Goal: Find specific page/section: Find specific page/section

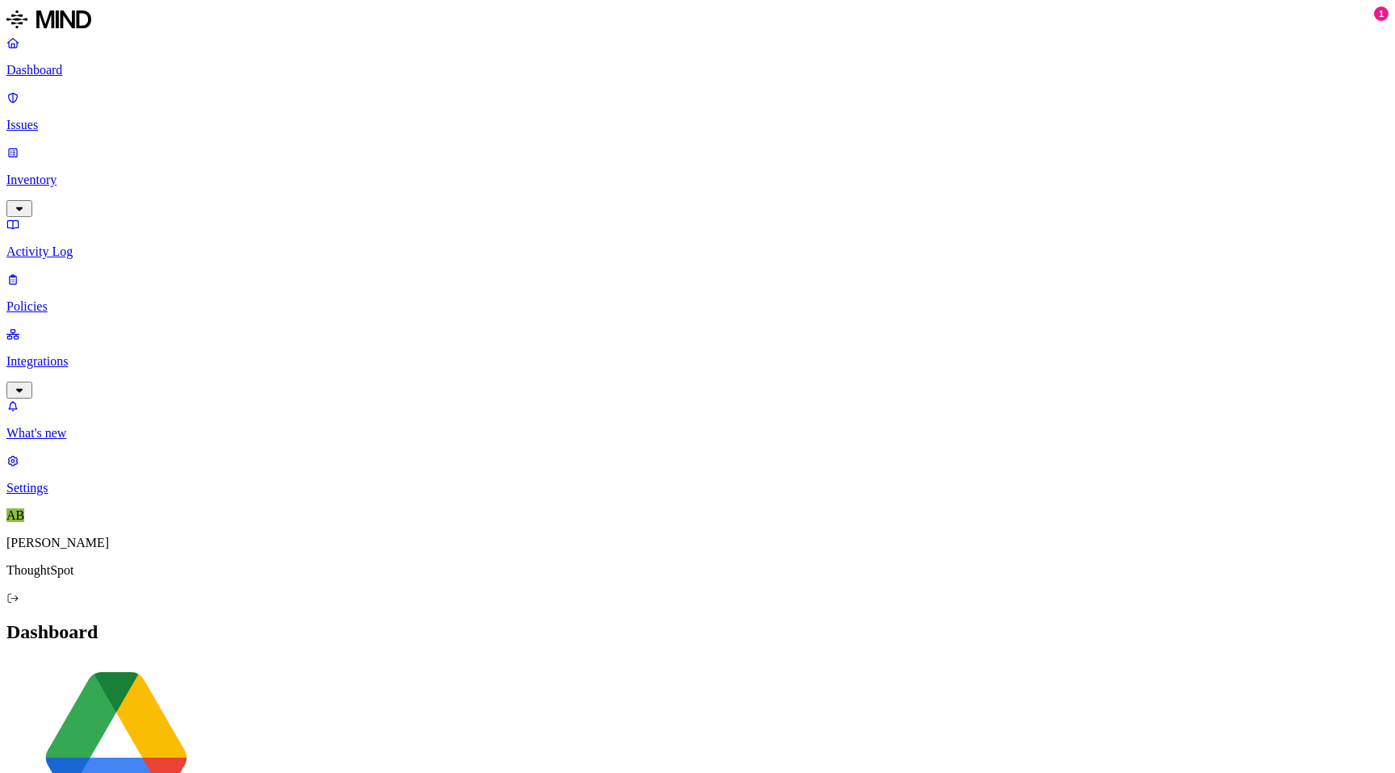
click at [81, 145] on link "Inventory" at bounding box center [697, 179] width 1382 height 69
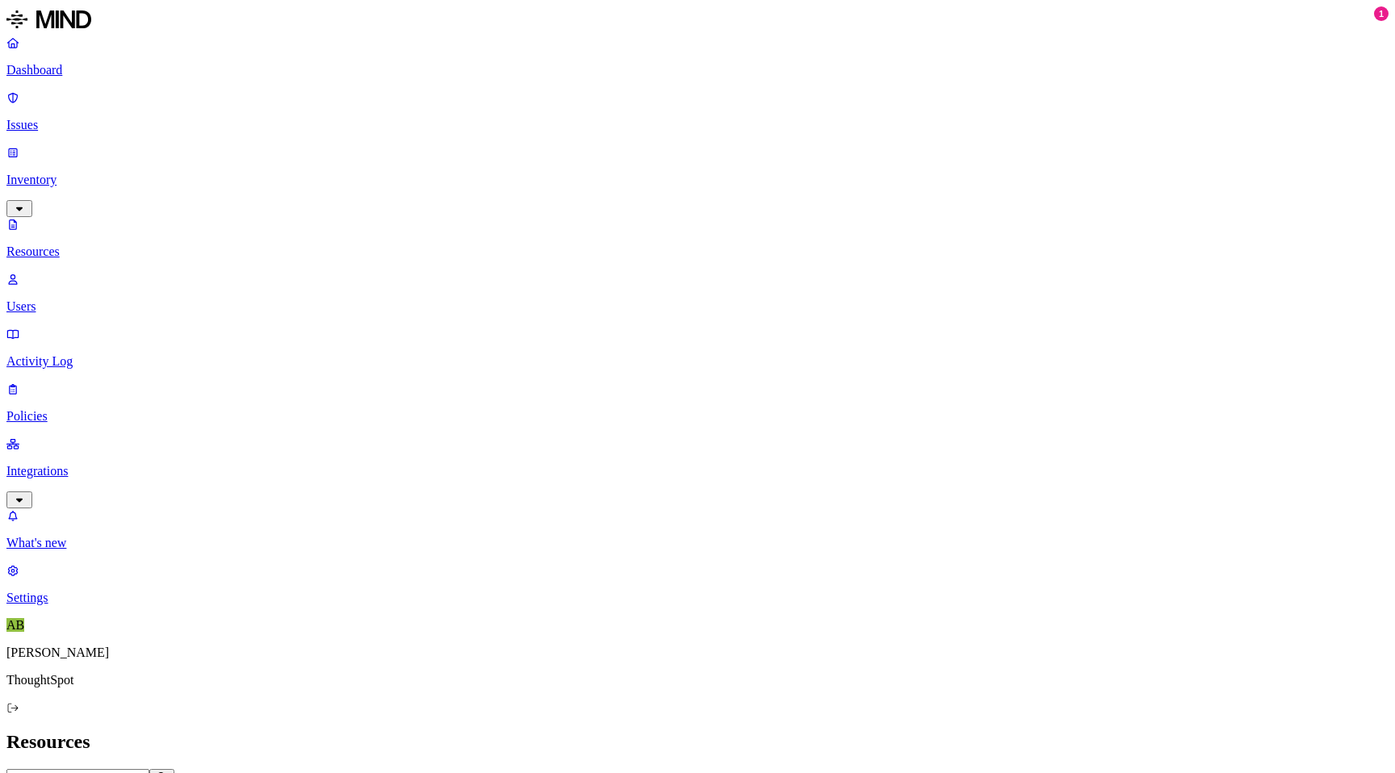
click at [71, 272] on link "Users" at bounding box center [697, 293] width 1382 height 42
click at [90, 245] on p "Resources" at bounding box center [697, 252] width 1382 height 15
click at [64, 464] on p "Integrations" at bounding box center [697, 471] width 1382 height 15
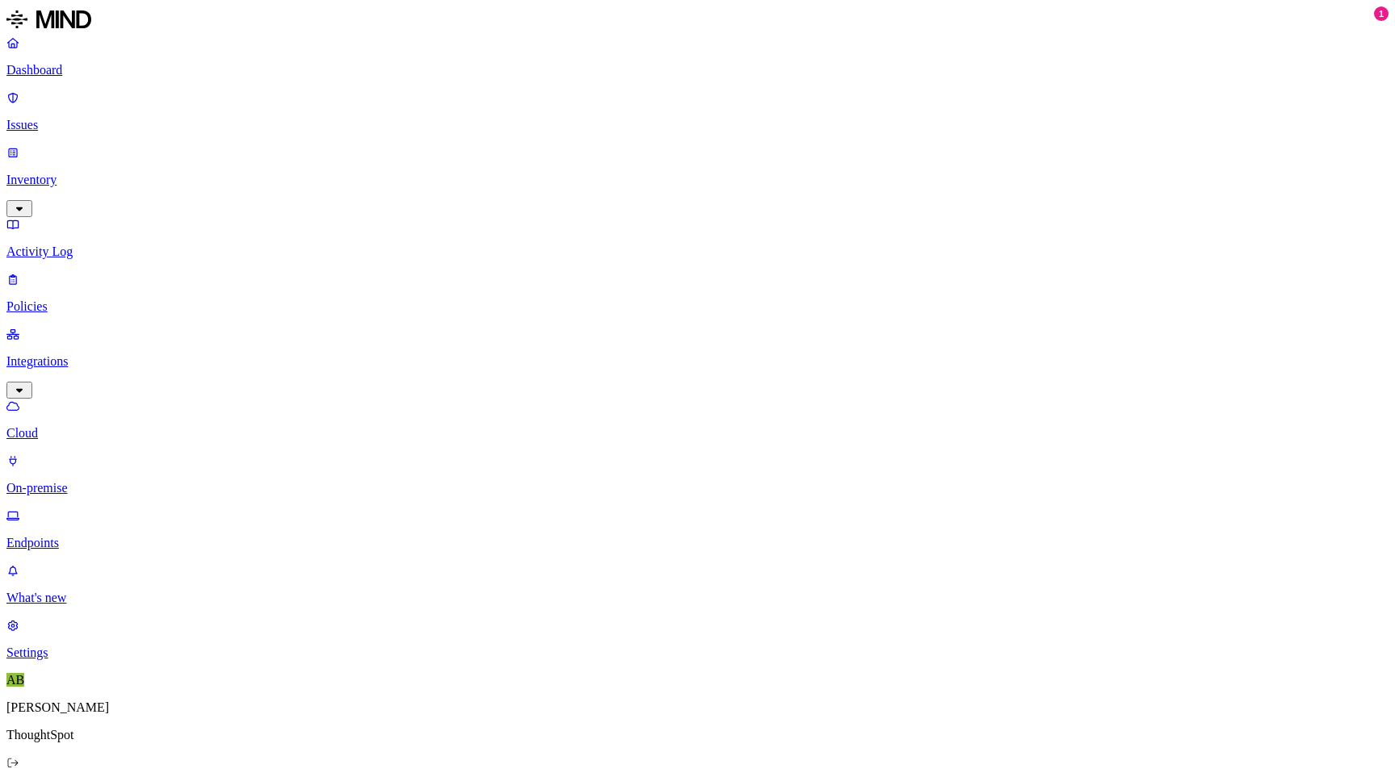
click at [89, 536] on p "Endpoints" at bounding box center [697, 543] width 1382 height 15
type input "[PERSON_NAME]"
drag, startPoint x: 251, startPoint y: 52, endPoint x: 171, endPoint y: 52, distance: 79.9
click at [171, 52] on div "Dashboard Issues Inventory Activity Log Policies Integrations Cloud On-premise …" at bounding box center [697, 495] width 1382 height 978
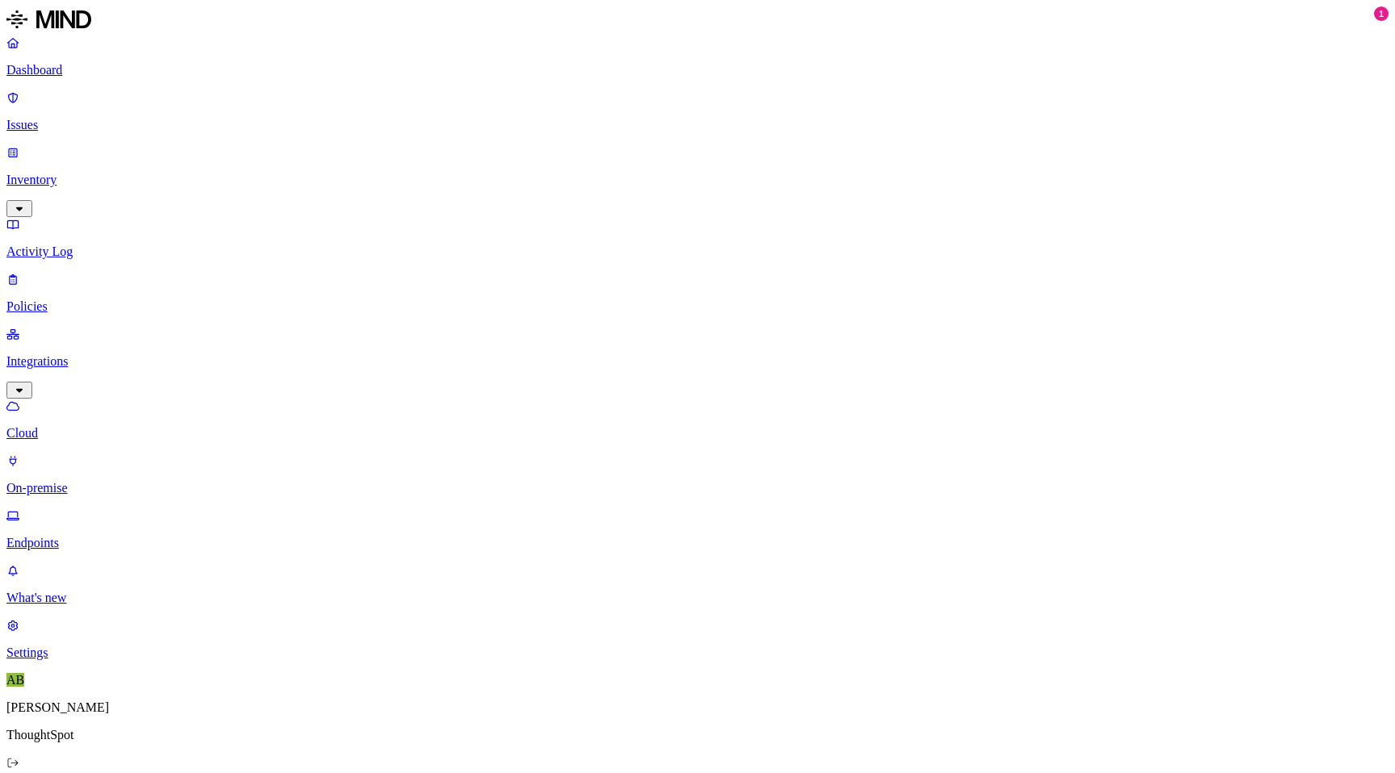
type input "[PERSON_NAME]"
drag, startPoint x: 258, startPoint y: 57, endPoint x: 163, endPoint y: 57, distance: 94.5
click at [163, 57] on div "Dashboard Issues Inventory Activity Log Policies Integrations Cloud On-premise …" at bounding box center [697, 480] width 1382 height 949
type input "a"
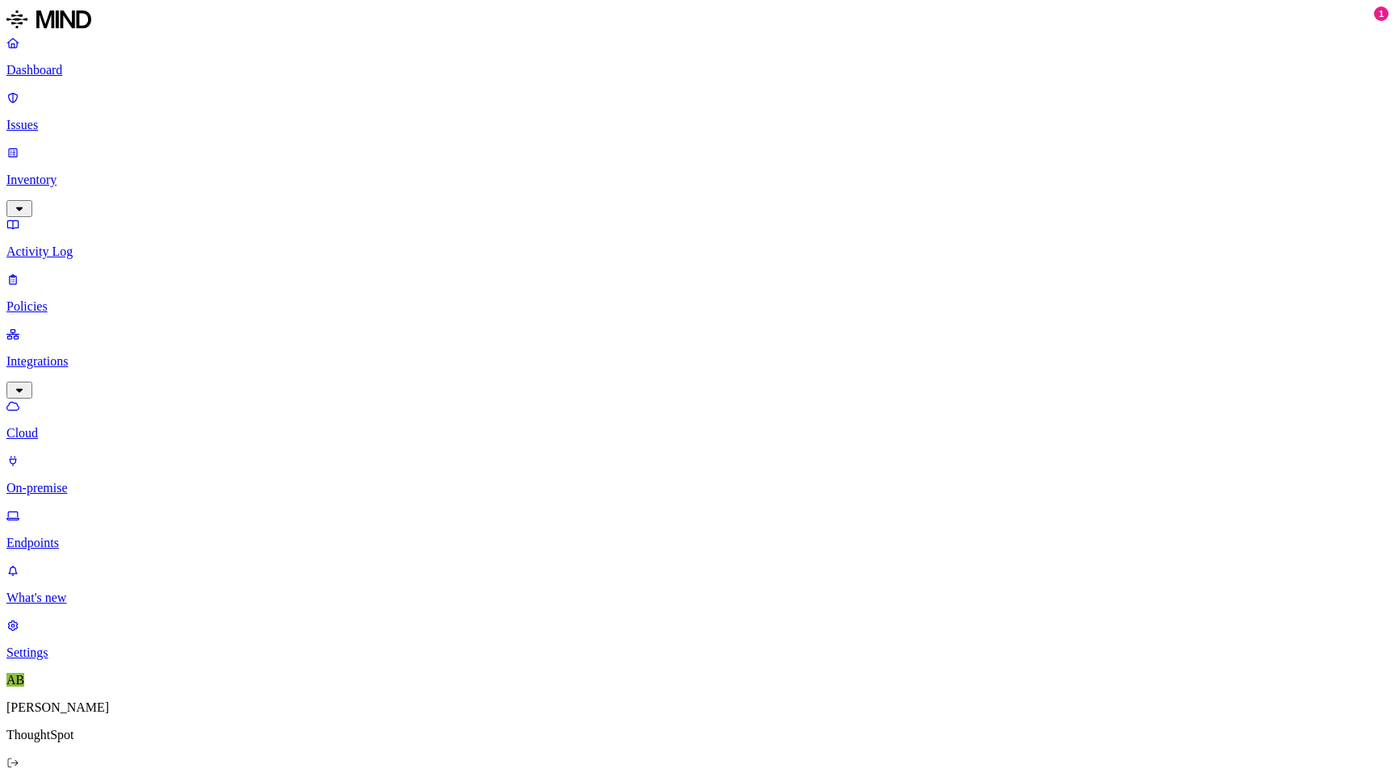
type input "a"
type input "navoday"
drag, startPoint x: 257, startPoint y: 58, endPoint x: 163, endPoint y: 58, distance: 93.6
click at [165, 58] on div "Dashboard Issues Inventory Activity Log Policies Integrations Cloud On-premise …" at bounding box center [697, 480] width 1382 height 949
type input "[PERSON_NAME]"
